Goal: Information Seeking & Learning: Find specific fact

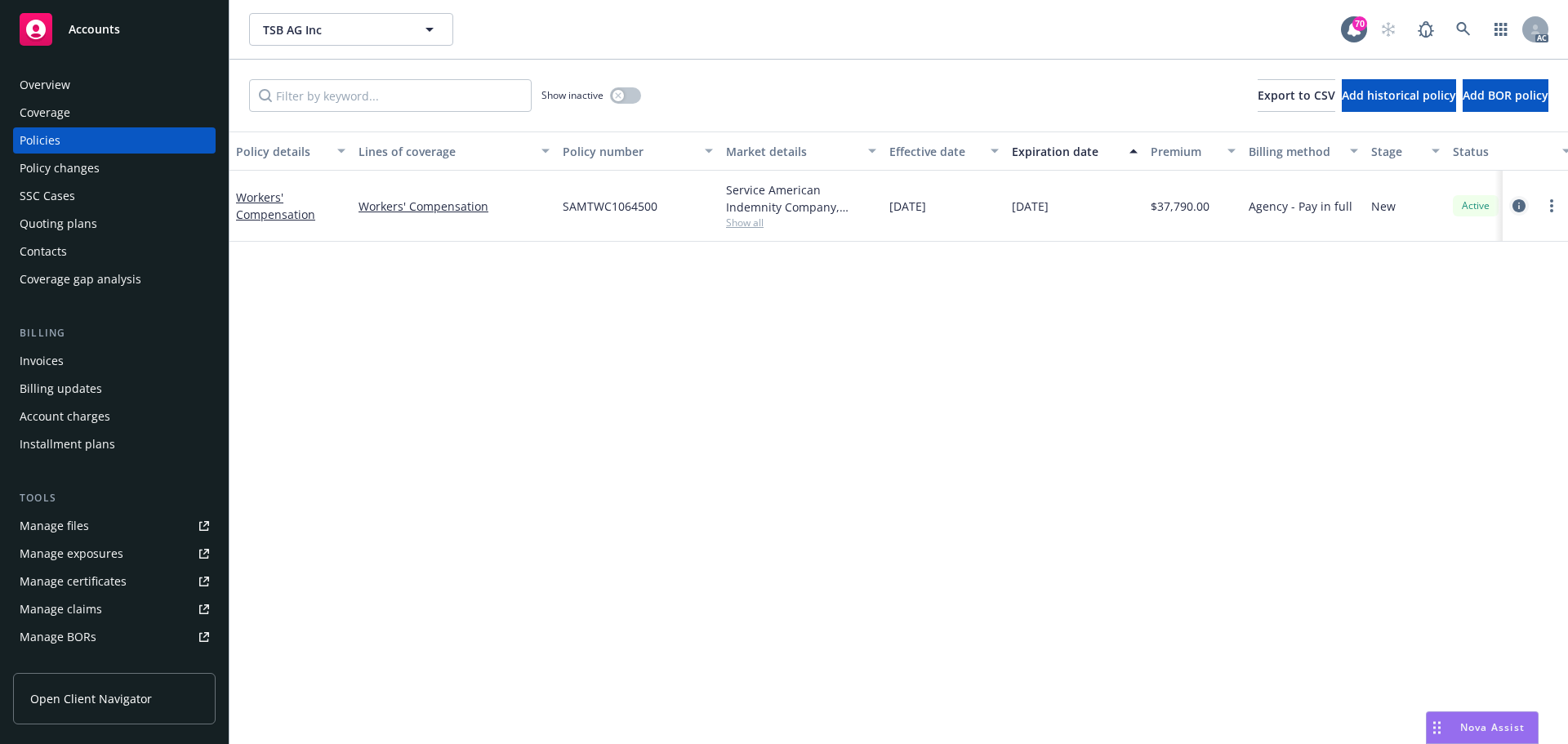
click at [1521, 209] on icon "circleInformation" at bounding box center [1518, 205] width 13 height 13
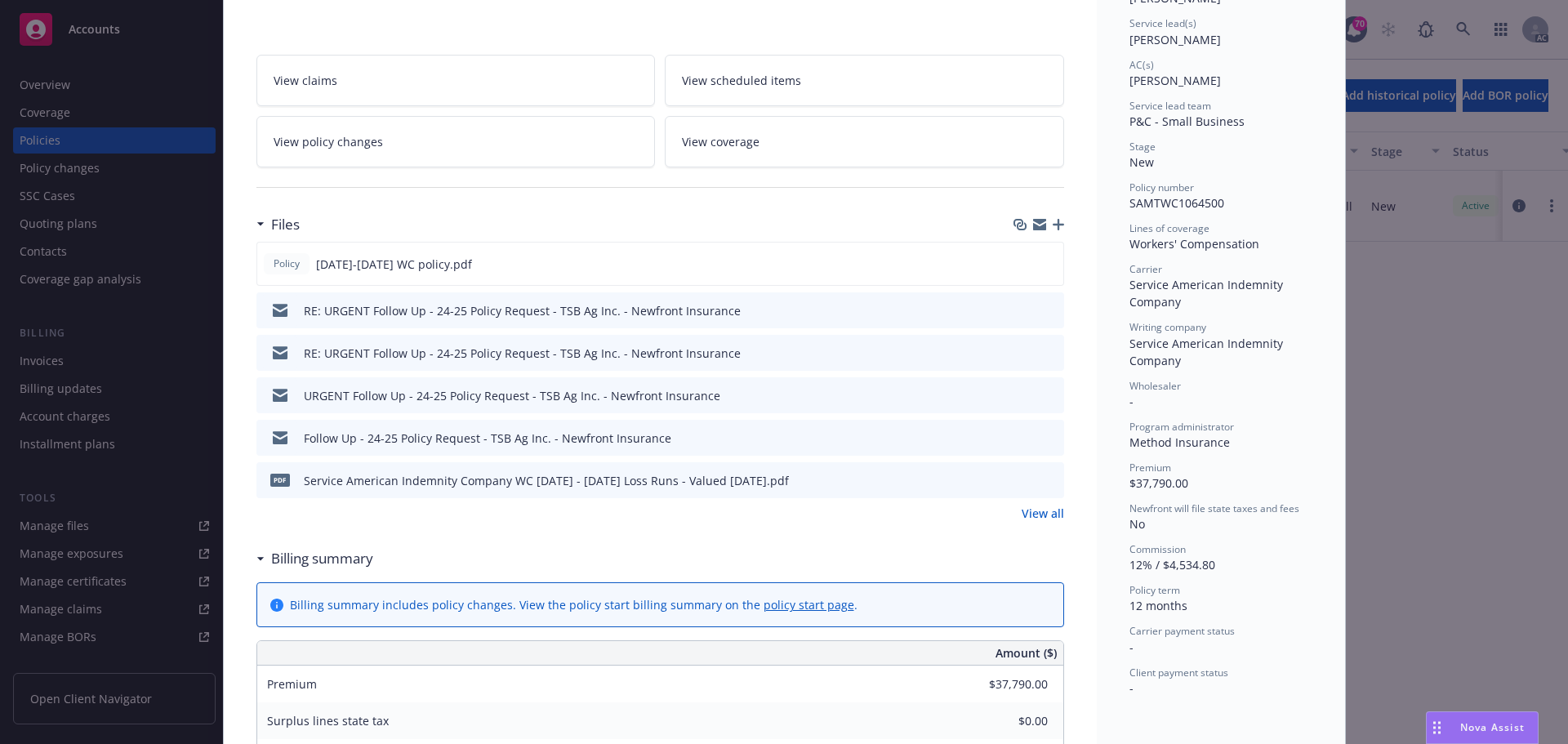
scroll to position [245, 0]
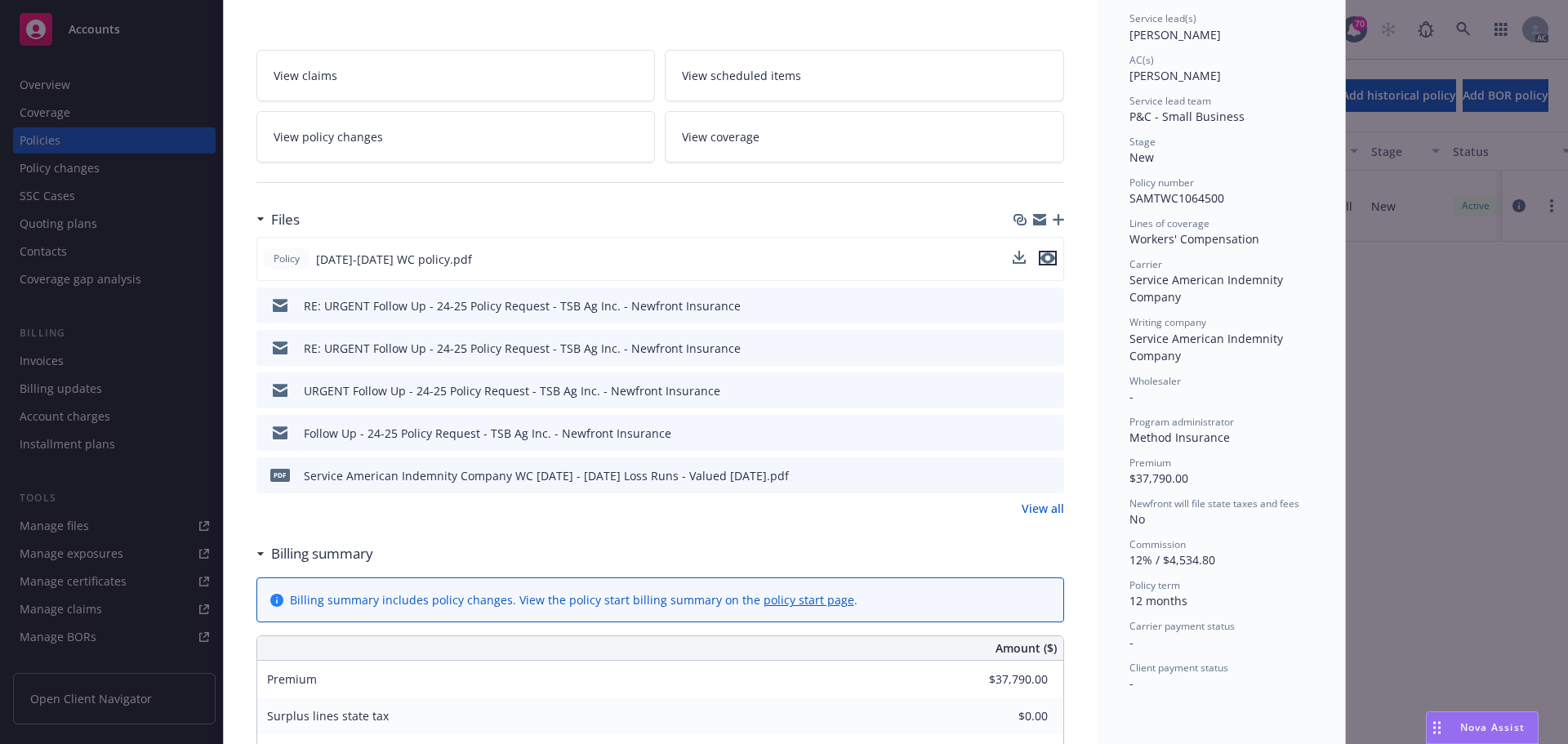
click at [1045, 258] on icon "preview file" at bounding box center [1047, 258] width 14 height 12
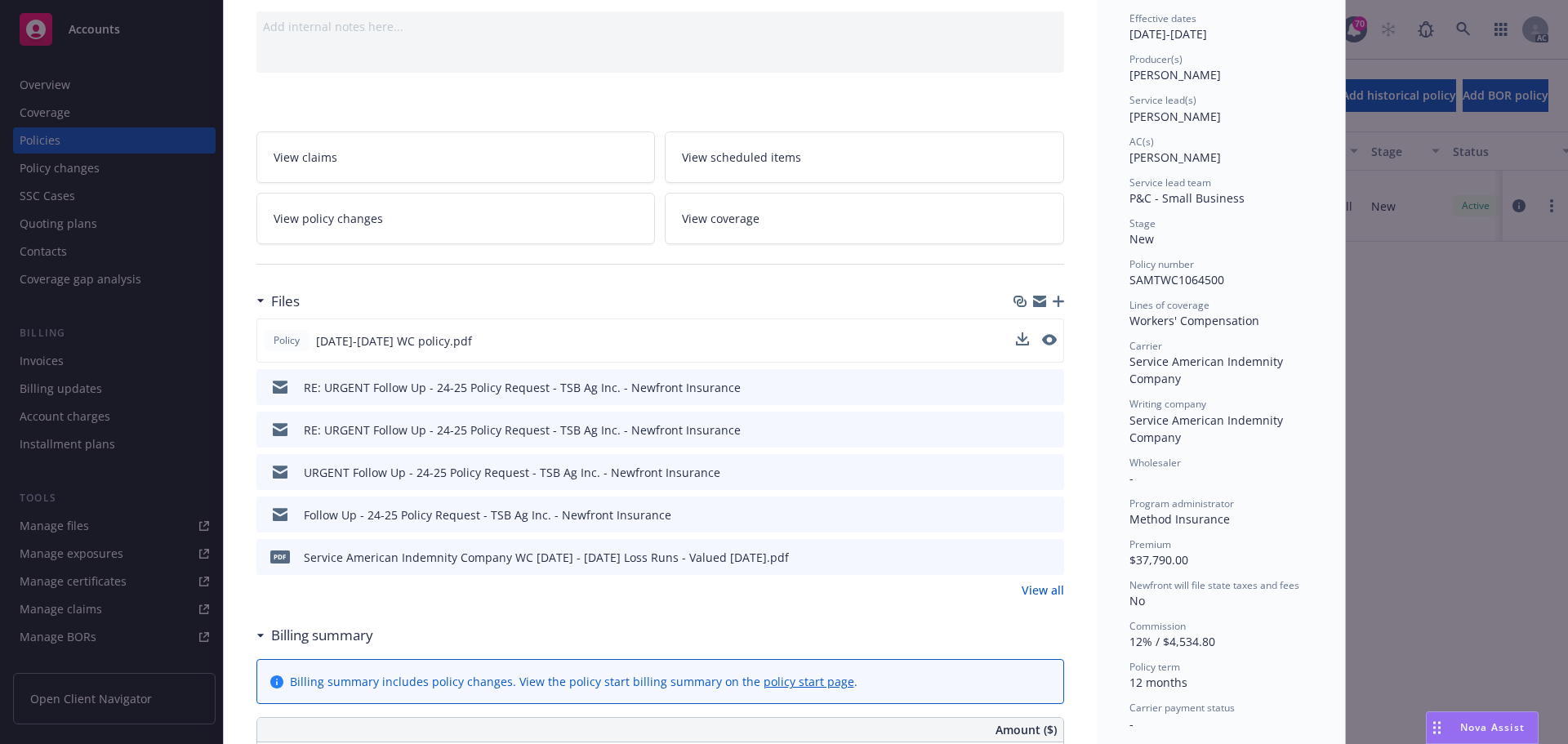
scroll to position [0, 0]
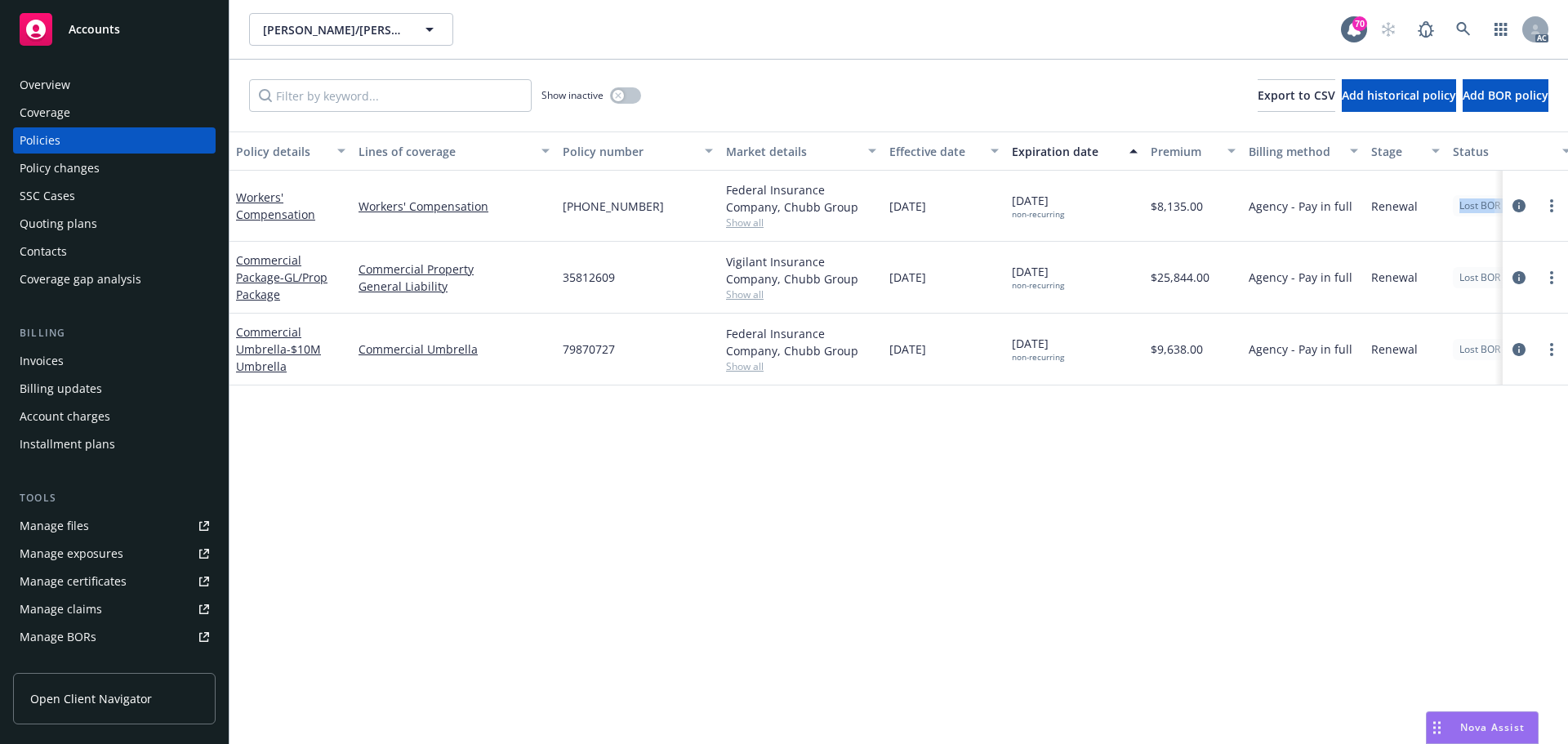
drag, startPoint x: 1454, startPoint y: 214, endPoint x: 1501, endPoint y: 213, distance: 47.0
click at [1501, 213] on div "Workers' Compensation Workers' Compensation [PHONE_NUMBER] Federal Insurance Co…" at bounding box center [1017, 206] width 1576 height 71
copy div "Lost BOR [PERSON_NAME] AC [PERSON_NAME] AM 1 more"
drag, startPoint x: 1075, startPoint y: 362, endPoint x: 1013, endPoint y: 360, distance: 62.0
click at [1013, 360] on div "[DATE] non-recurring" at bounding box center [1075, 349] width 138 height 72
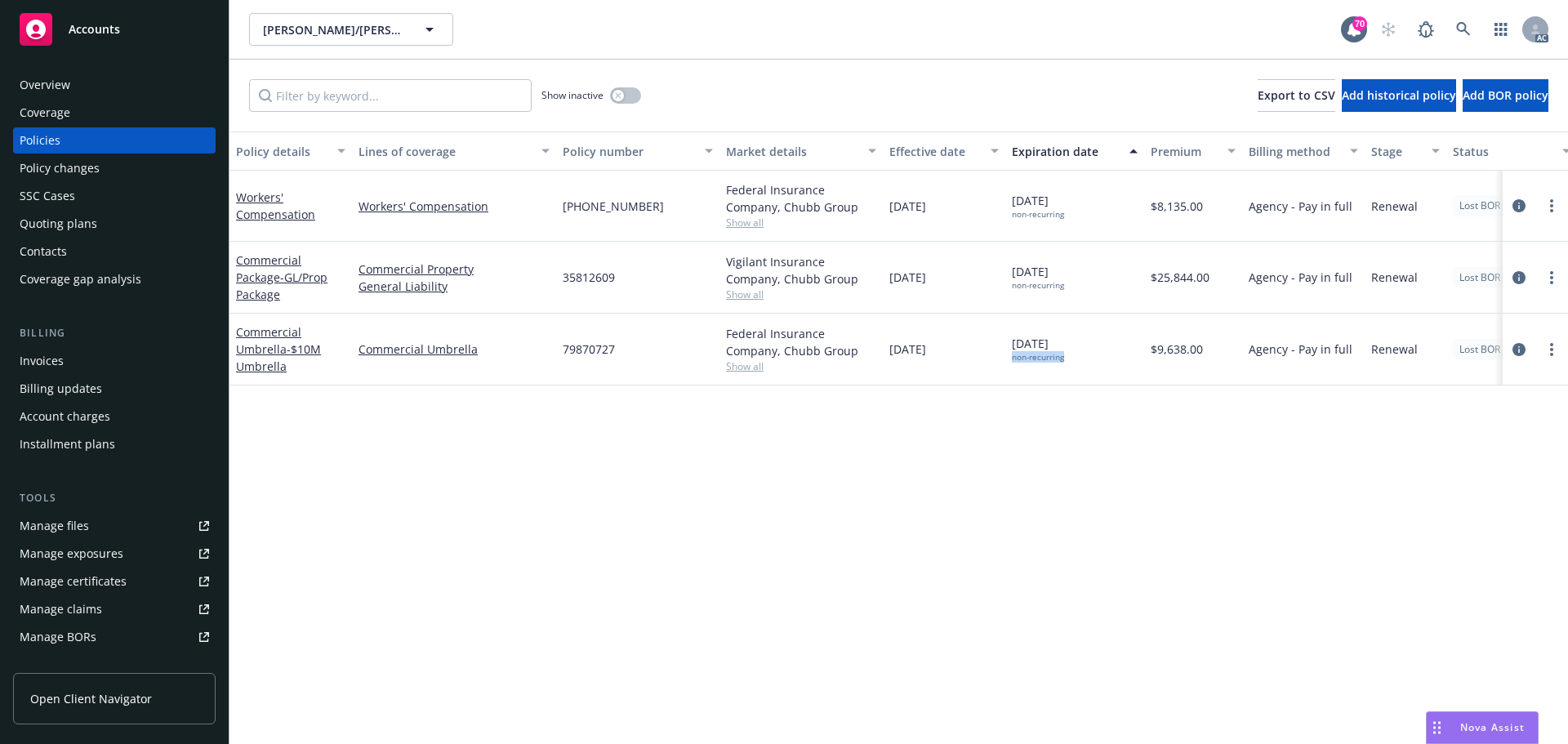
copy div "non-recurring"
